Goal: Information Seeking & Learning: Learn about a topic

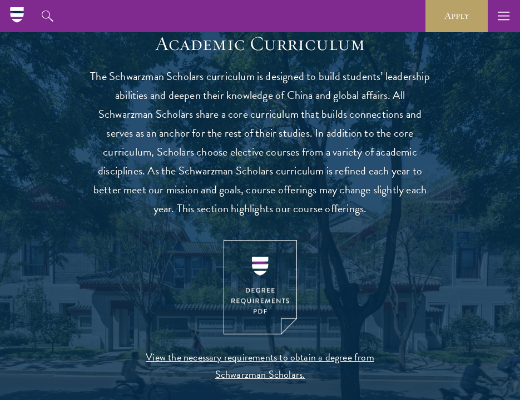
scroll to position [905, 0]
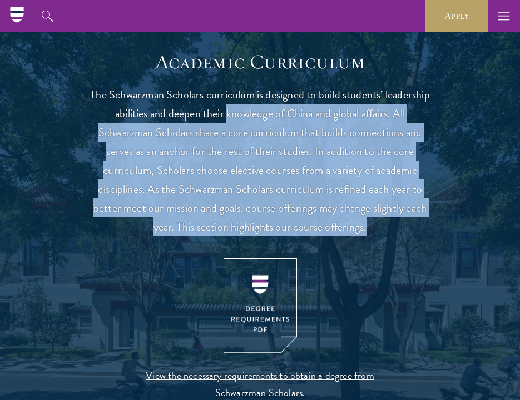
drag, startPoint x: 227, startPoint y: 108, endPoint x: 369, endPoint y: 235, distance: 190.2
click at [369, 235] on header "Academic Curriculum The Schwarzman Scholars curriculum is designed to build stu…" at bounding box center [260, 240] width 345 height 381
click at [372, 222] on p "The Schwarzman Scholars curriculum is designed to build students’ leadership ab…" at bounding box center [260, 160] width 345 height 151
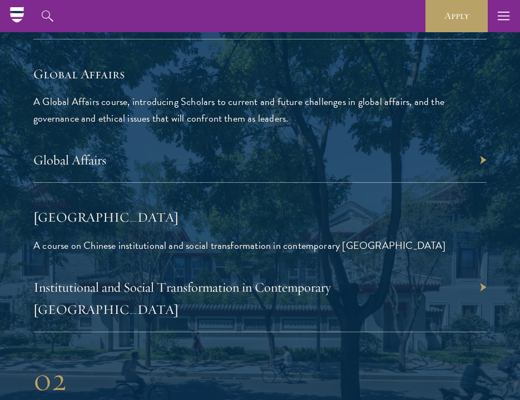
scroll to position [2803, 0]
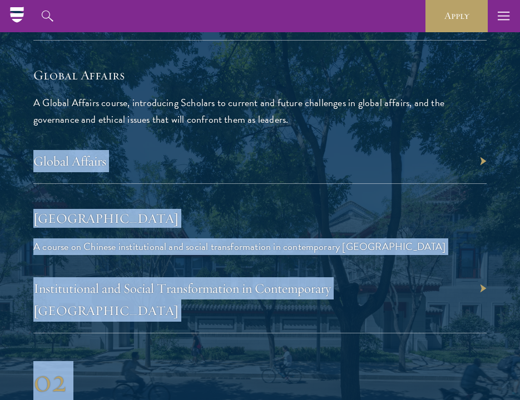
drag, startPoint x: 290, startPoint y: 121, endPoint x: 34, endPoint y: 94, distance: 256.6
click at [33, 95] on p "A Global Affairs course, introducing Scholars to current and future challenges …" at bounding box center [259, 111] width 453 height 33
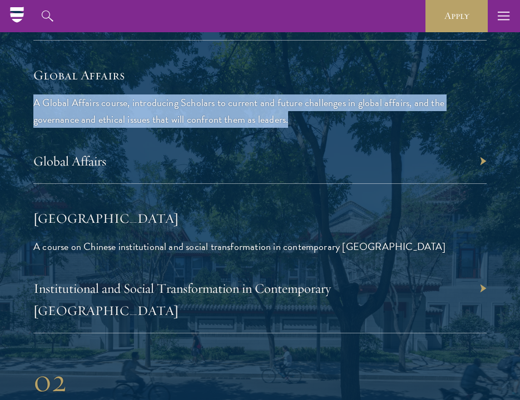
click at [286, 119] on p "A Global Affairs course, introducing Scholars to current and future challenges …" at bounding box center [259, 111] width 453 height 33
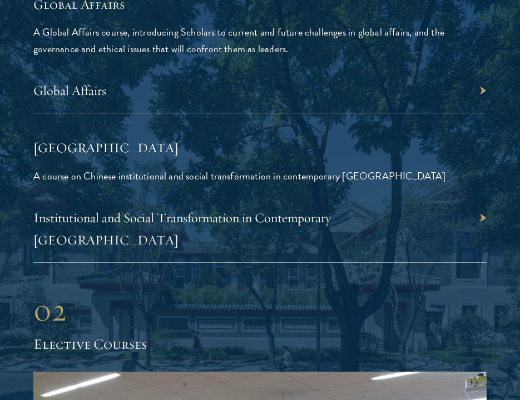
scroll to position [2883, 0]
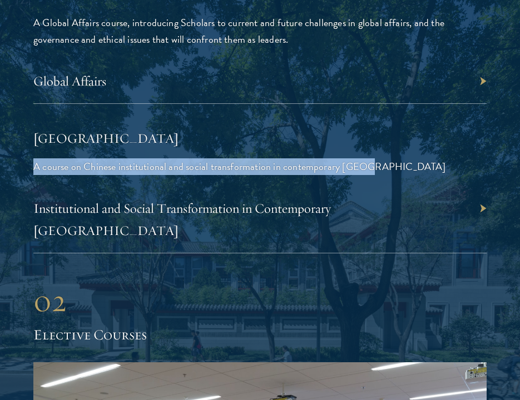
drag, startPoint x: 369, startPoint y: 165, endPoint x: 33, endPoint y: 157, distance: 335.9
click at [33, 158] on p "A course on Chinese institutional and social transformation in contemporary Chi…" at bounding box center [259, 166] width 453 height 17
click at [182, 163] on p "A course on Chinese institutional and social transformation in contemporary Chi…" at bounding box center [259, 166] width 453 height 17
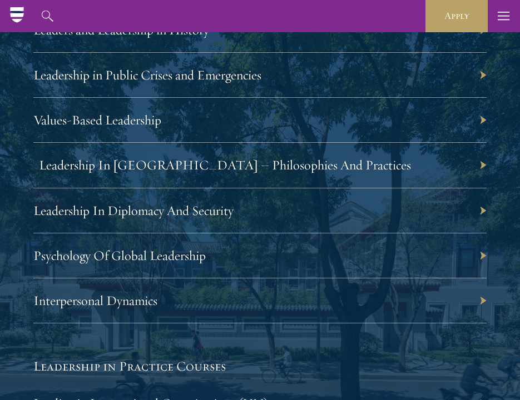
scroll to position [2239, 0]
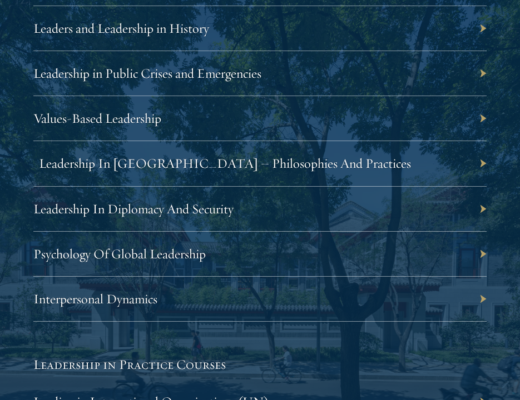
click at [182, 161] on link "Leadership In [GEOGRAPHIC_DATA] – Philosophies And Practices" at bounding box center [225, 163] width 372 height 17
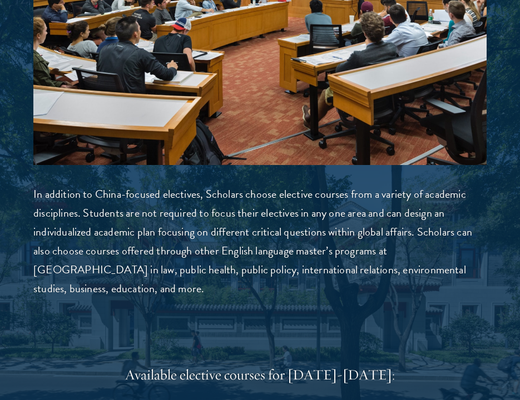
scroll to position [3421, 0]
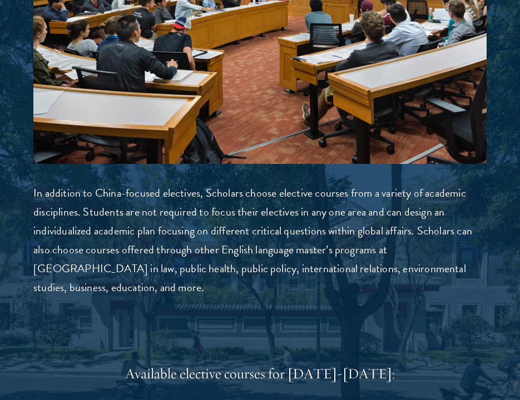
drag, startPoint x: 82, startPoint y: 264, endPoint x: 36, endPoint y: 145, distance: 127.6
click at [36, 144] on div "02 Elective Courses 02 Elective Courses In addition to China-focused electives,…" at bounding box center [259, 20] width 453 height 554
click at [46, 183] on p "In addition to China-focused electives, Scholars choose elective courses from a…" at bounding box center [259, 239] width 453 height 113
drag, startPoint x: 34, startPoint y: 162, endPoint x: 80, endPoint y: 260, distance: 107.7
click at [80, 261] on p "In addition to China-focused electives, Scholars choose elective courses from a…" at bounding box center [259, 239] width 453 height 113
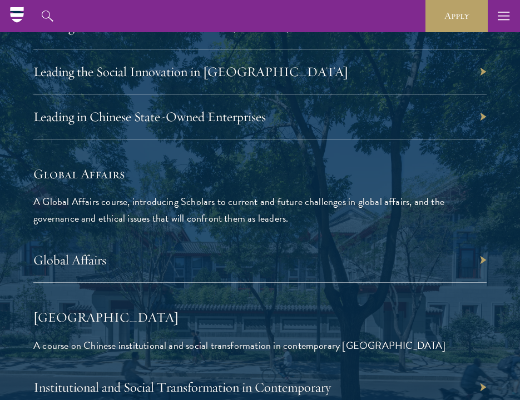
scroll to position [2690, 0]
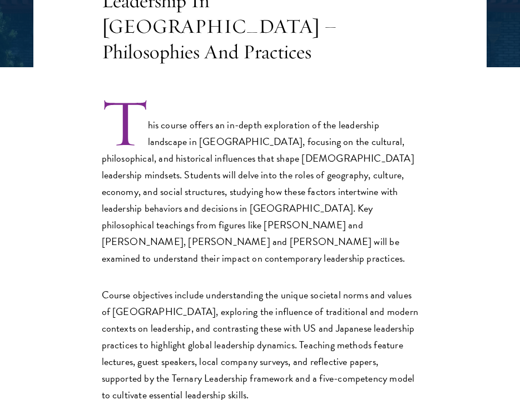
scroll to position [281, 0]
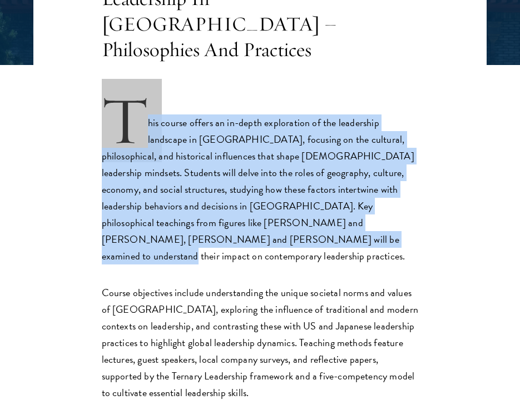
drag, startPoint x: 190, startPoint y: 244, endPoint x: 143, endPoint y: 108, distance: 142.9
click at [143, 108] on p "This course offers an in-depth exploration of the leadership landscape in [GEOG…" at bounding box center [260, 181] width 317 height 166
click at [188, 244] on p "This course offers an in-depth exploration of the leadership landscape in [GEOG…" at bounding box center [260, 181] width 317 height 166
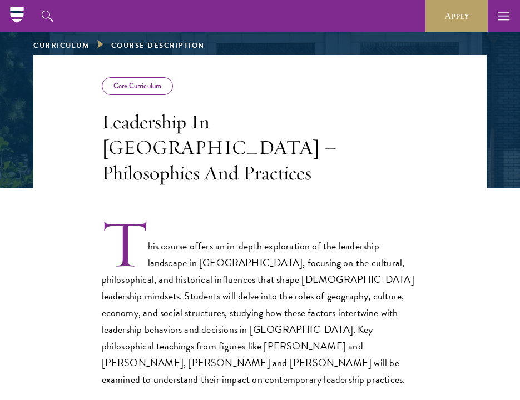
scroll to position [158, 0]
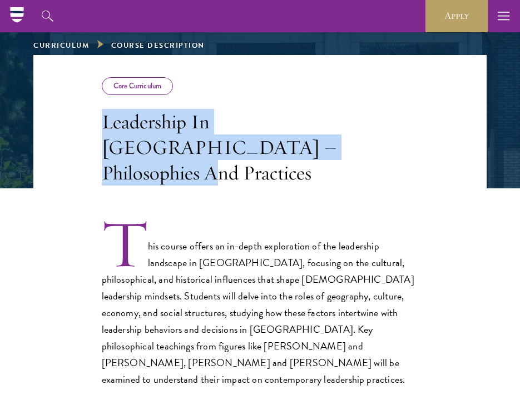
drag, startPoint x: 176, startPoint y: 152, endPoint x: 100, endPoint y: 119, distance: 83.2
click at [100, 119] on header "Core Curriculum Leadership In [GEOGRAPHIC_DATA] – Philosophies And Practices" at bounding box center [259, 121] width 453 height 133
copy h3 "Leadership In [GEOGRAPHIC_DATA] – Philosophies And Practices"
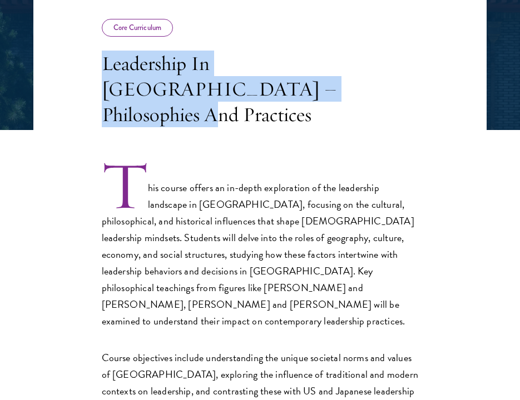
scroll to position [217, 0]
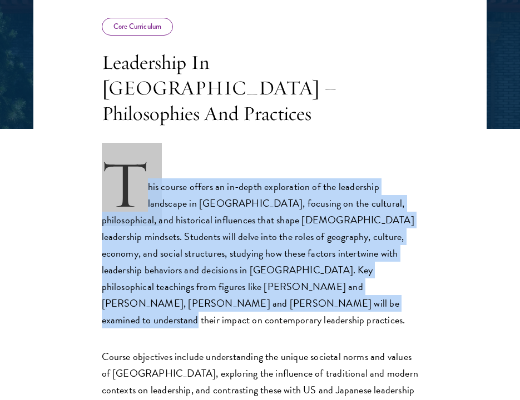
drag, startPoint x: 191, startPoint y: 302, endPoint x: 117, endPoint y: 191, distance: 134.0
click at [116, 190] on p "This course offers an in-depth exploration of the leadership landscape in [GEOG…" at bounding box center [260, 245] width 317 height 166
click at [445, 270] on div "This course offers an in-depth exploration of the leadership landscape in [GEOG…" at bounding box center [259, 365] width 453 height 407
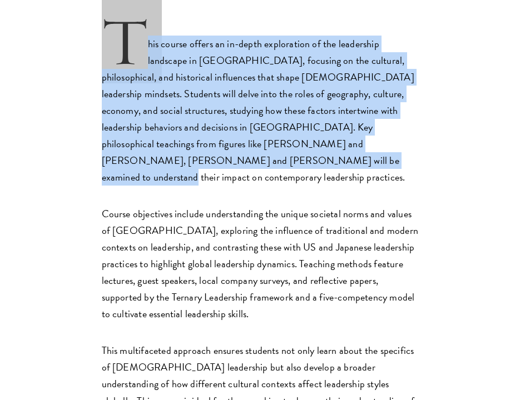
scroll to position [407, 0]
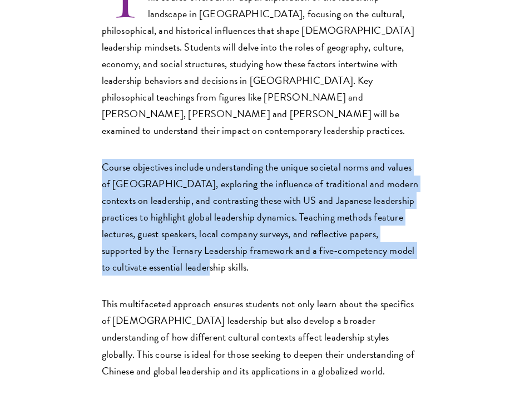
drag, startPoint x: 102, startPoint y: 146, endPoint x: 212, endPoint y: 244, distance: 147.7
click at [212, 244] on p "Course objectives include understanding the unique societal norms and values of…" at bounding box center [260, 217] width 317 height 117
drag, startPoint x: 0, startPoint y: 191, endPoint x: 462, endPoint y: 246, distance: 465.3
click at [462, 246] on div "This course offers an in-depth exploration of the leadership landscape in [GEOG…" at bounding box center [259, 176] width 453 height 407
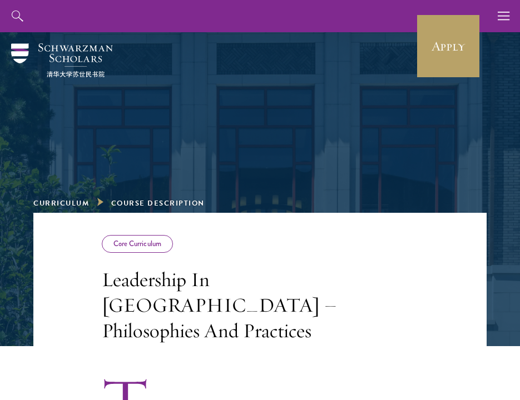
scroll to position [0, 0]
